Goal: Task Accomplishment & Management: Manage account settings

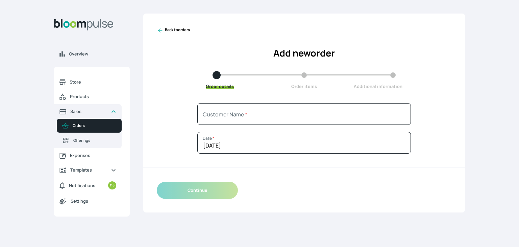
click at [165, 30] on link "Back to orders" at bounding box center [173, 30] width 33 height 7
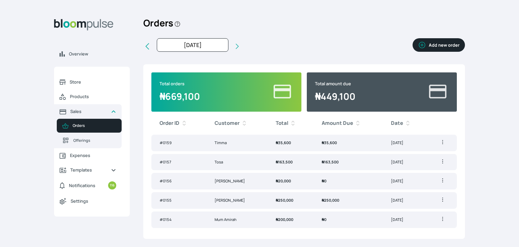
click at [360, 148] on td "₦ 35,600" at bounding box center [348, 142] width 69 height 17
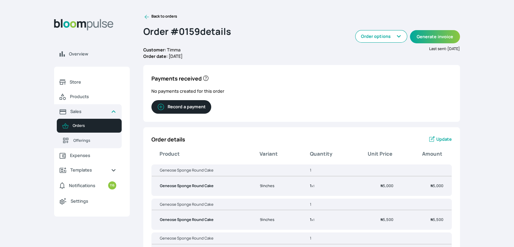
click at [195, 110] on button "Record a payment" at bounding box center [181, 107] width 60 height 14
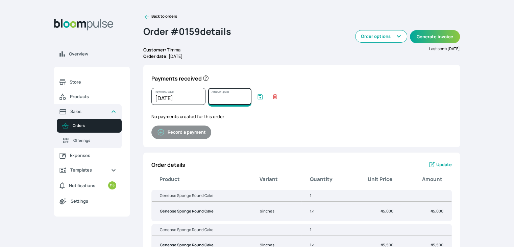
click at [225, 97] on input "Amount paid" at bounding box center [229, 96] width 43 height 17
type input "35600"
click at [260, 96] on icon "submit" at bounding box center [260, 96] width 5 height 5
